Goal: Information Seeking & Learning: Learn about a topic

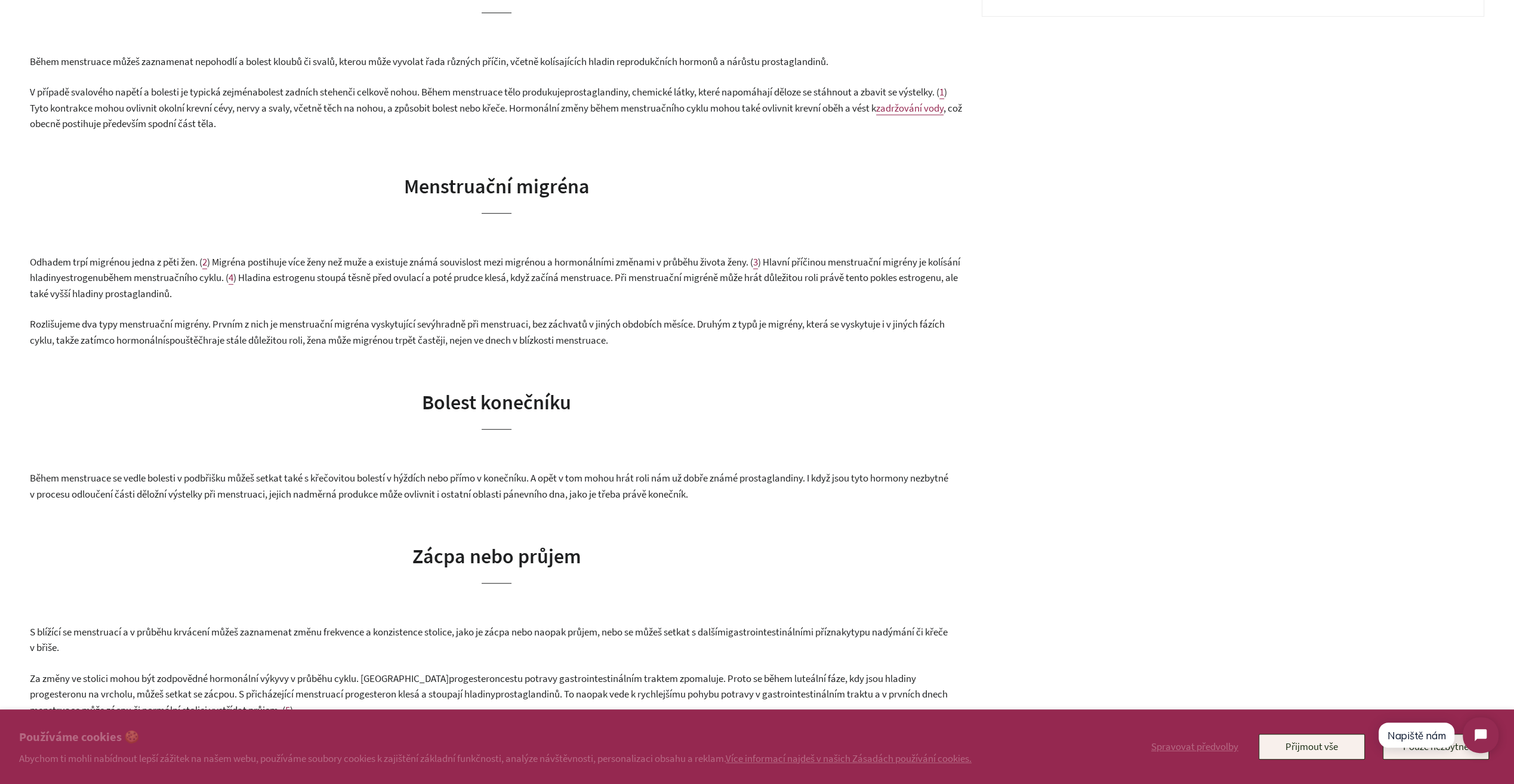
scroll to position [776, 0]
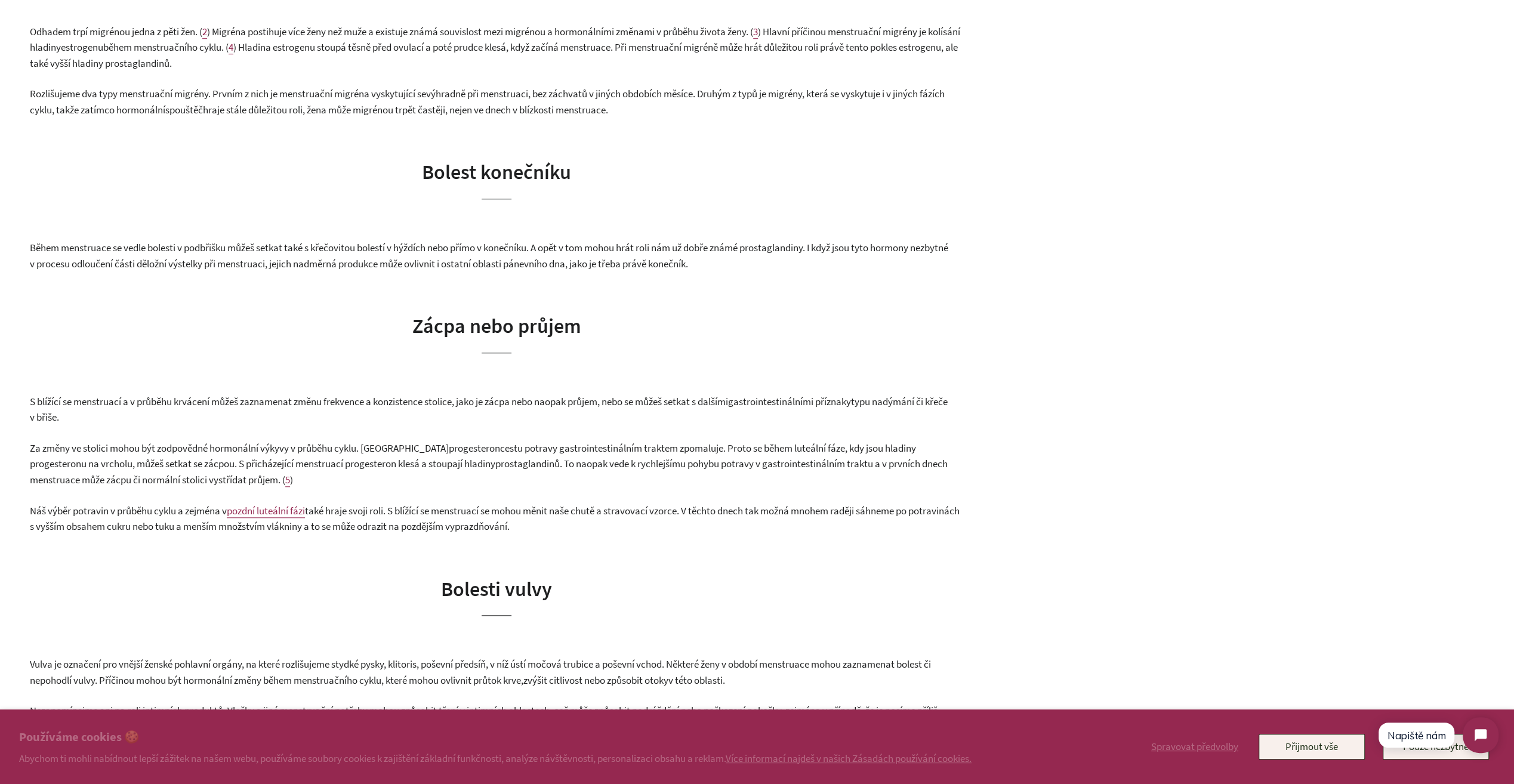
click at [294, 511] on span "pozdní luteální fázi" at bounding box center [266, 511] width 78 height 13
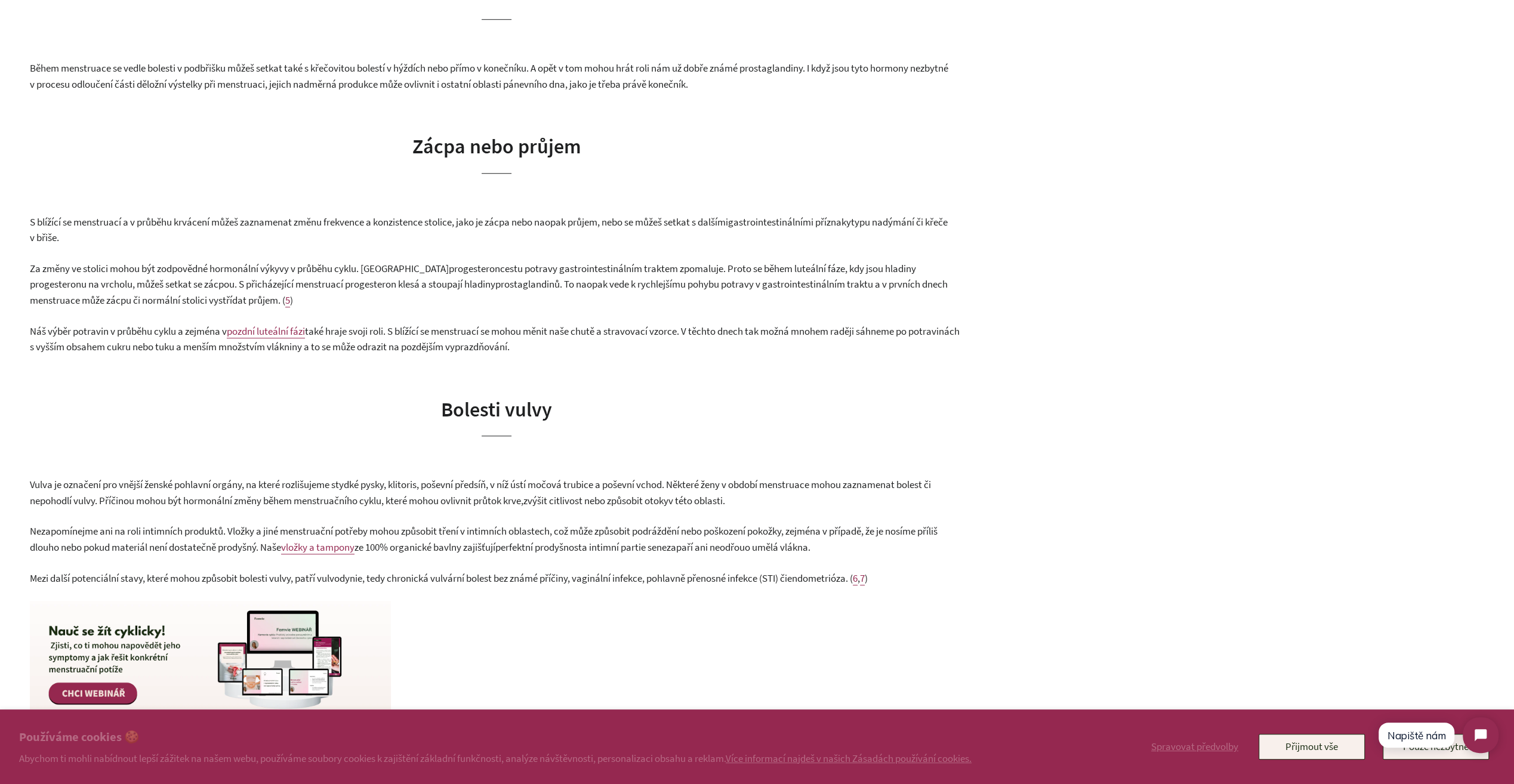
scroll to position [954, 0]
